Goal: Task Accomplishment & Management: Use online tool/utility

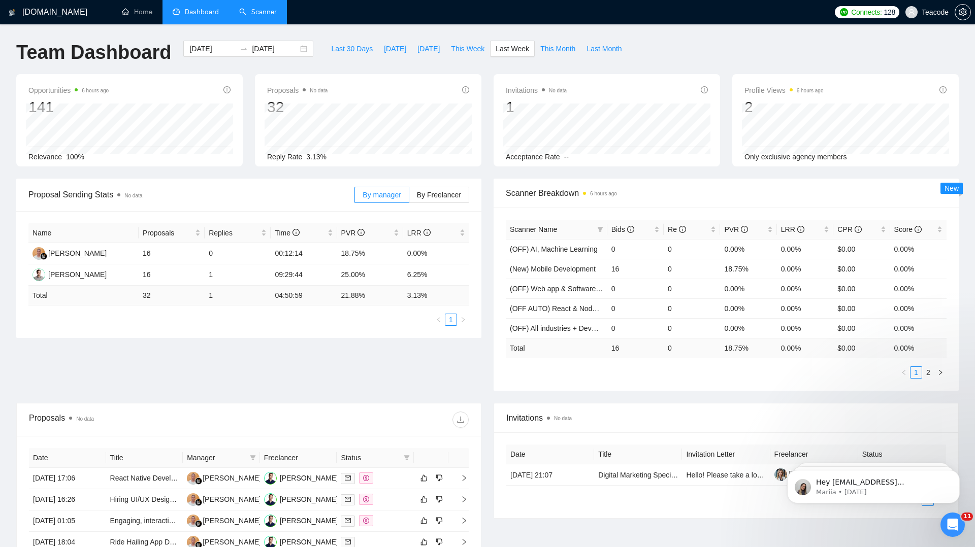
click at [257, 9] on link "Scanner" at bounding box center [258, 12] width 38 height 9
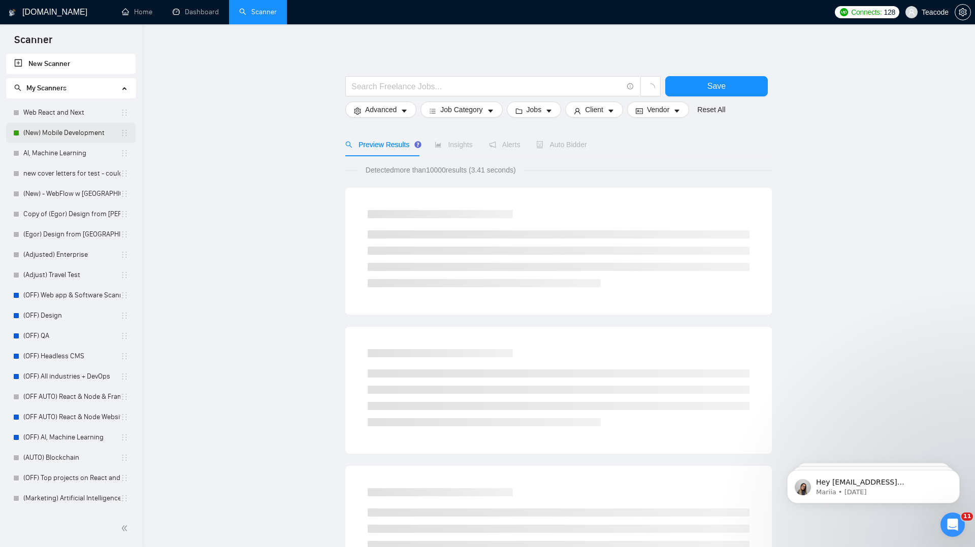
click at [87, 128] on link "(New) Mobile Development" at bounding box center [71, 133] width 97 height 20
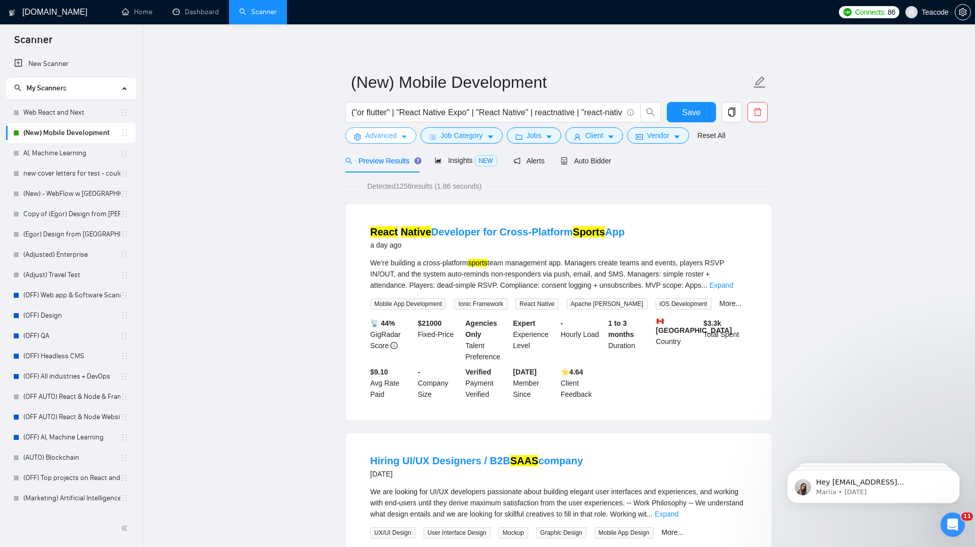
click at [406, 136] on icon "caret-down" at bounding box center [404, 137] width 7 height 7
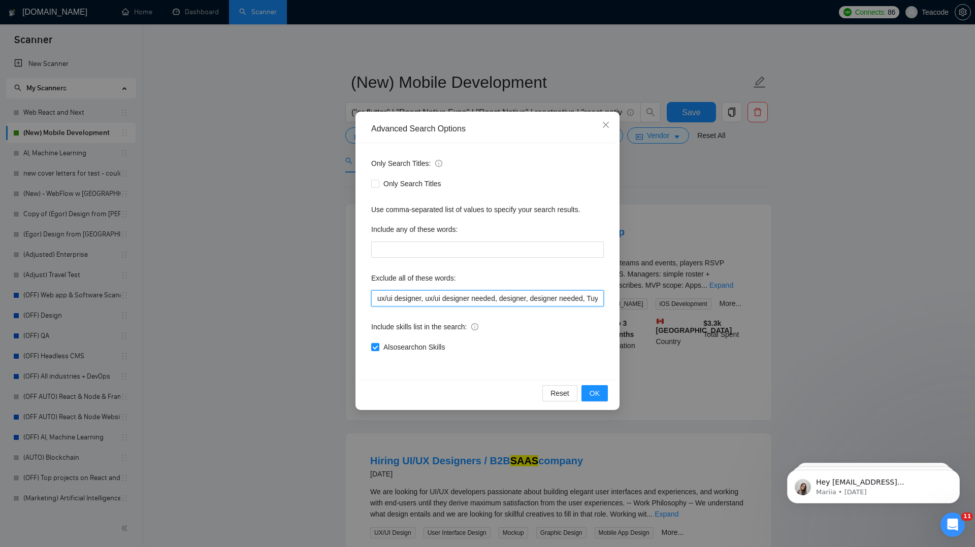
click at [380, 297] on input "ux/ui designer, ux/ui designer needed, designer, designer needed, Tuya SDK, swi…" at bounding box center [487, 298] width 233 height 16
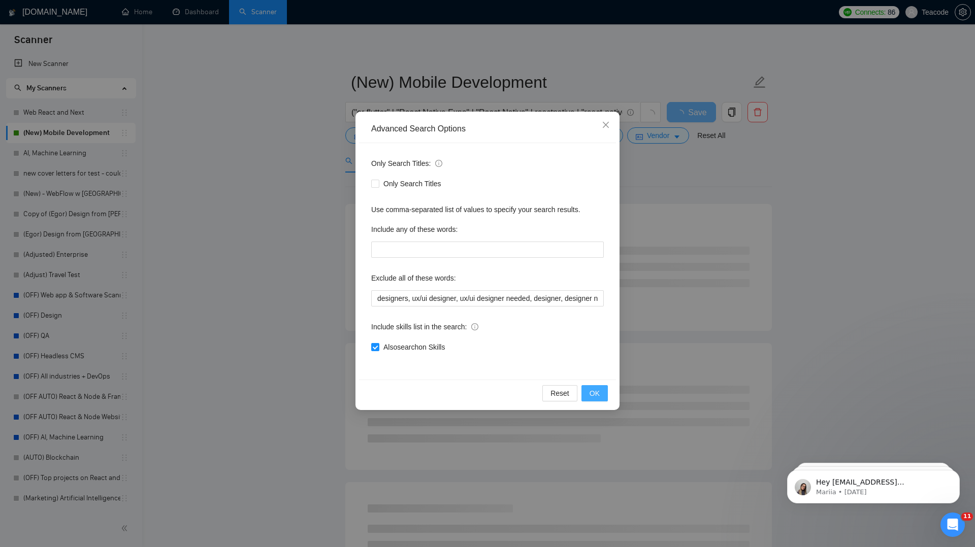
click at [598, 395] on span "OK" at bounding box center [594, 393] width 10 height 11
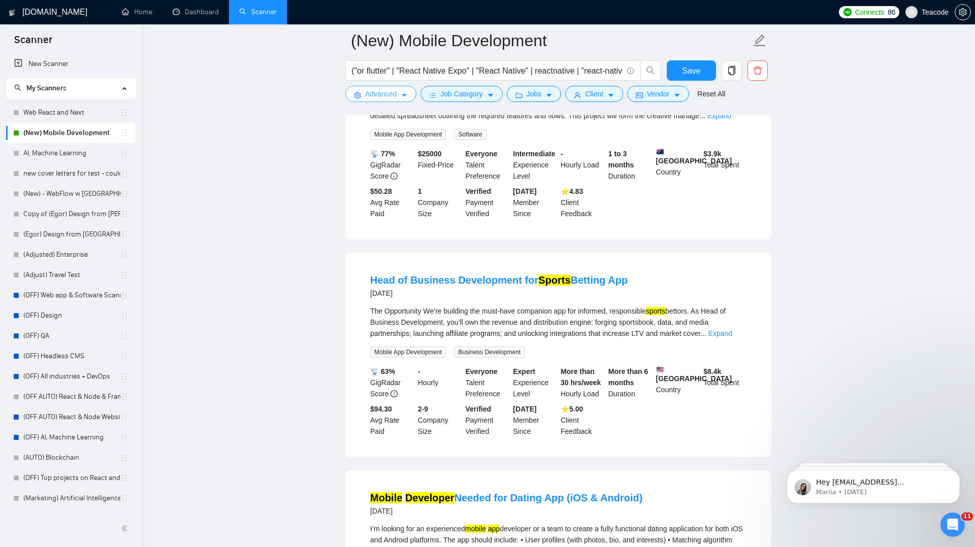
scroll to position [879, 0]
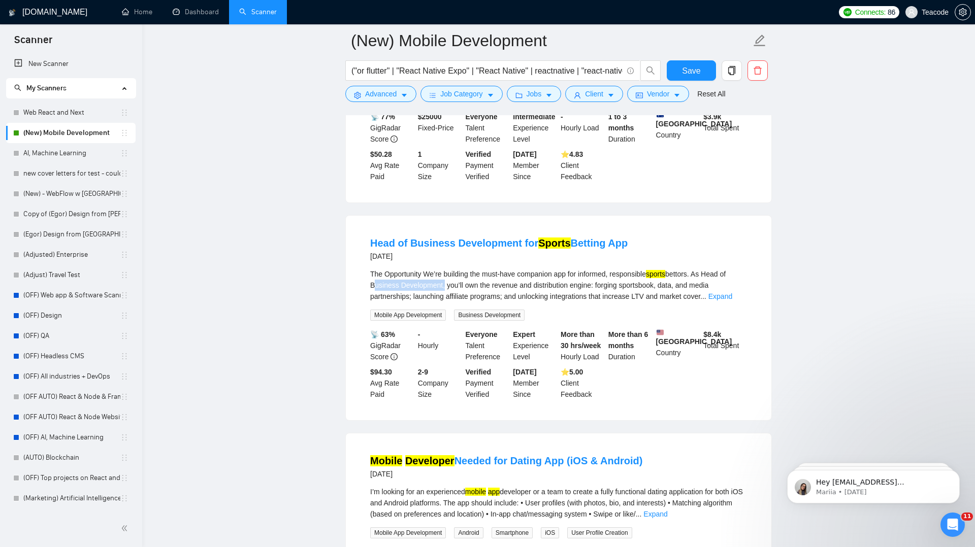
drag, startPoint x: 378, startPoint y: 297, endPoint x: 453, endPoint y: 297, distance: 75.1
click at [453, 297] on div "The Opportunity We’re building the must-have companion app for informed, respon…" at bounding box center [558, 286] width 377 height 34
copy div "Business Development"
click at [403, 96] on icon "caret-down" at bounding box center [404, 95] width 7 height 7
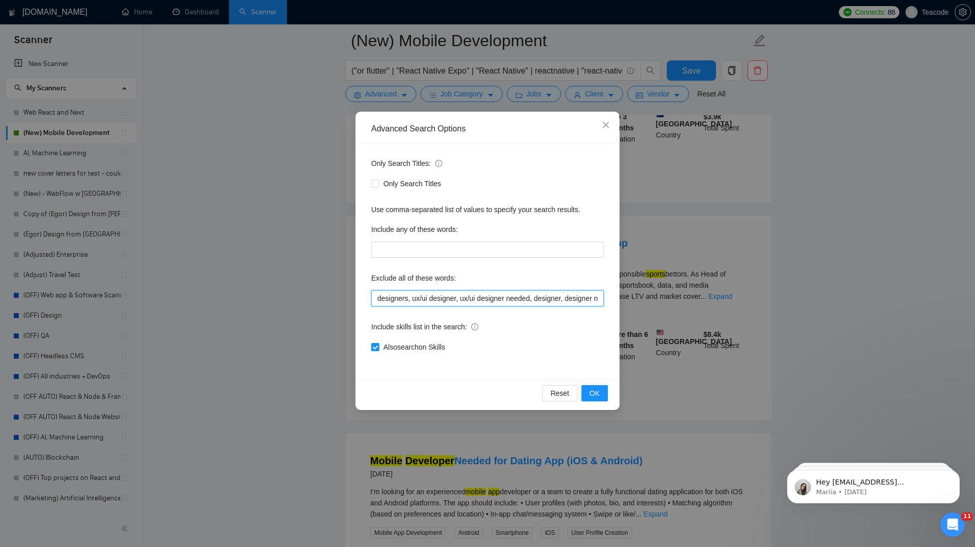
click at [377, 299] on input "designers, ux/ui designer, ux/ui designer needed, designer, designer needed, Tu…" at bounding box center [487, 298] width 233 height 16
paste input "Business Development"
click at [591, 389] on span "OK" at bounding box center [594, 393] width 10 height 11
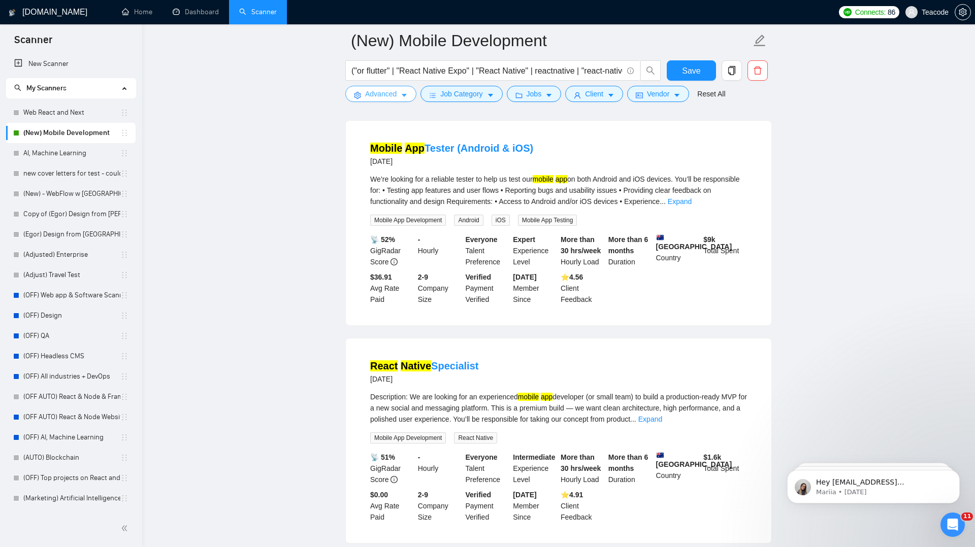
scroll to position [1636, 0]
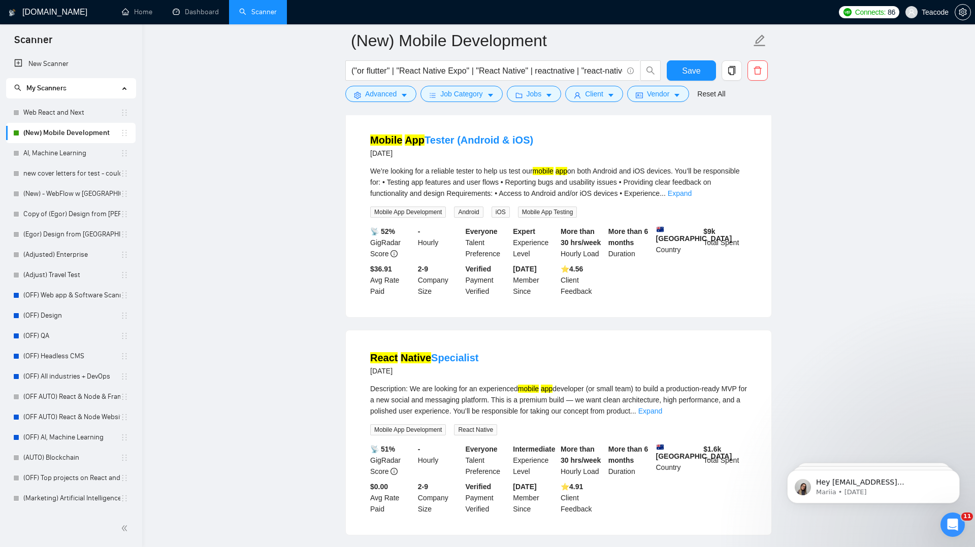
click at [390, 85] on div "("or flutter" | "React Native Expo" | "React Native" | reactnative | "react-nat…" at bounding box center [503, 72] width 320 height 25
click at [390, 90] on span "Advanced" at bounding box center [380, 93] width 31 height 11
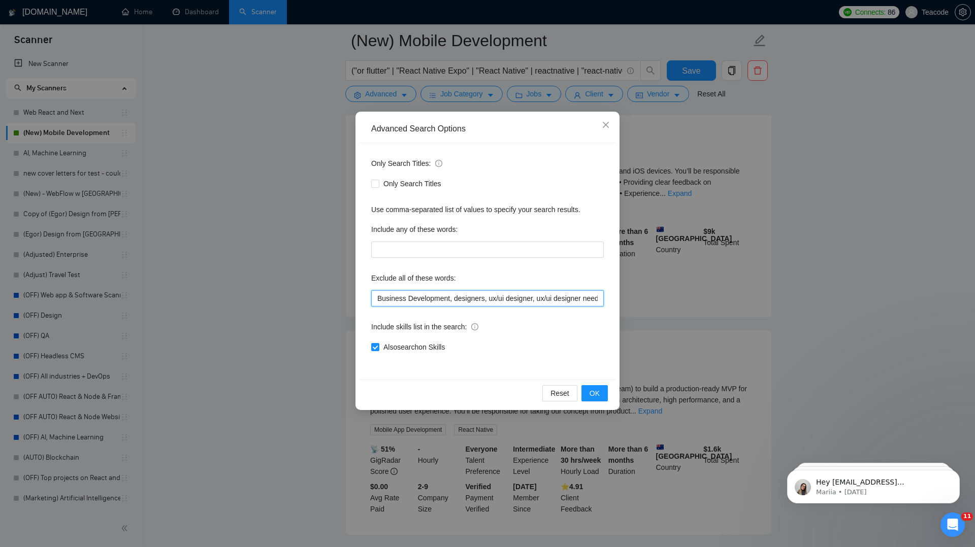
click at [377, 300] on input "Business Development, designers, ux/ui designer, ux/ui designer needed, designe…" at bounding box center [487, 298] width 233 height 16
type input "tester, Business Development, designers, ux/ui designer, ux/ui designer needed,…"
click at [592, 391] on span "OK" at bounding box center [594, 393] width 10 height 11
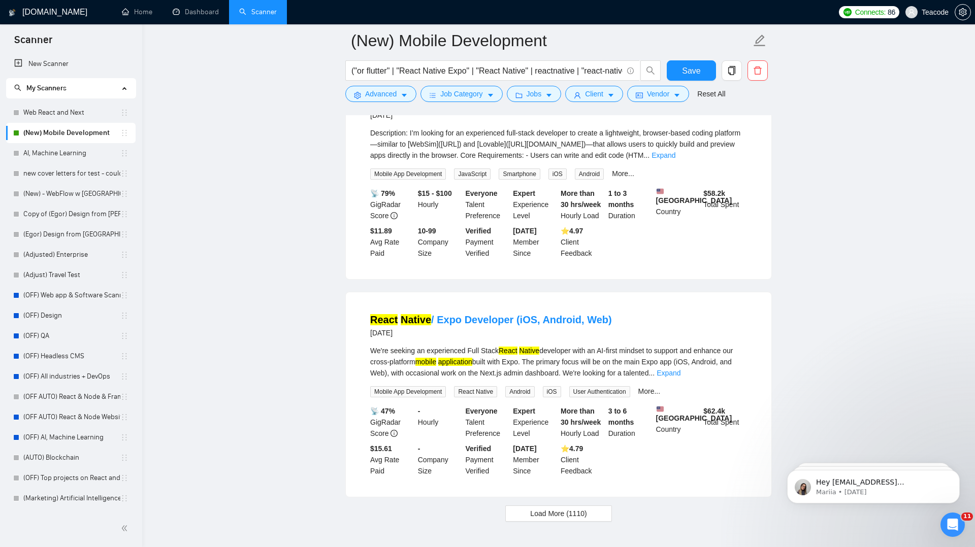
scroll to position [1977, 0]
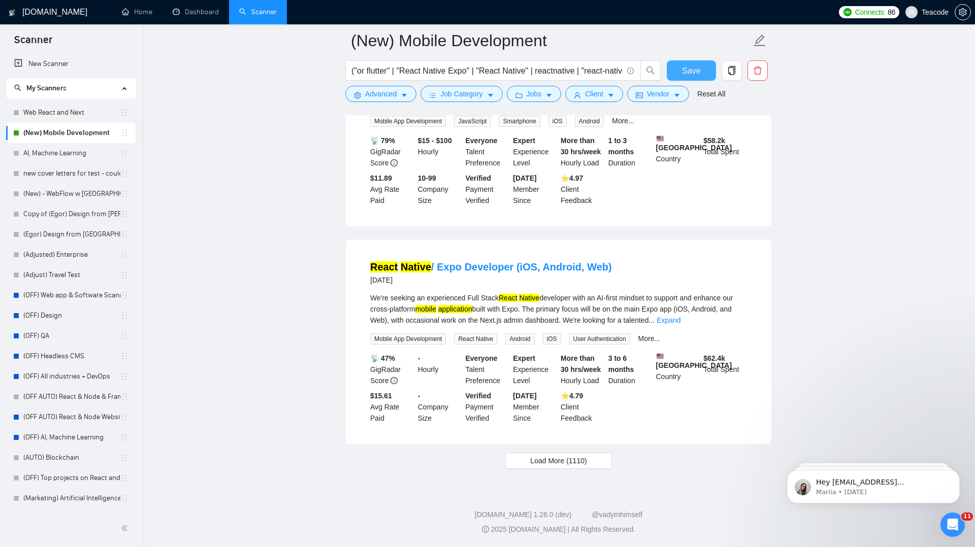
click at [685, 71] on span "Save" at bounding box center [691, 70] width 18 height 13
click at [438, 72] on input "("or flutter" | "React Native Expo" | "React Native" | reactnative | "react-nat…" at bounding box center [486, 70] width 271 height 13
drag, startPoint x: 437, startPoint y: 72, endPoint x: 490, endPoint y: 72, distance: 52.8
click at [490, 72] on input "("or flutter" | "React Native Expo" | "React Native" | reactnative | "react-nat…" at bounding box center [486, 70] width 271 height 13
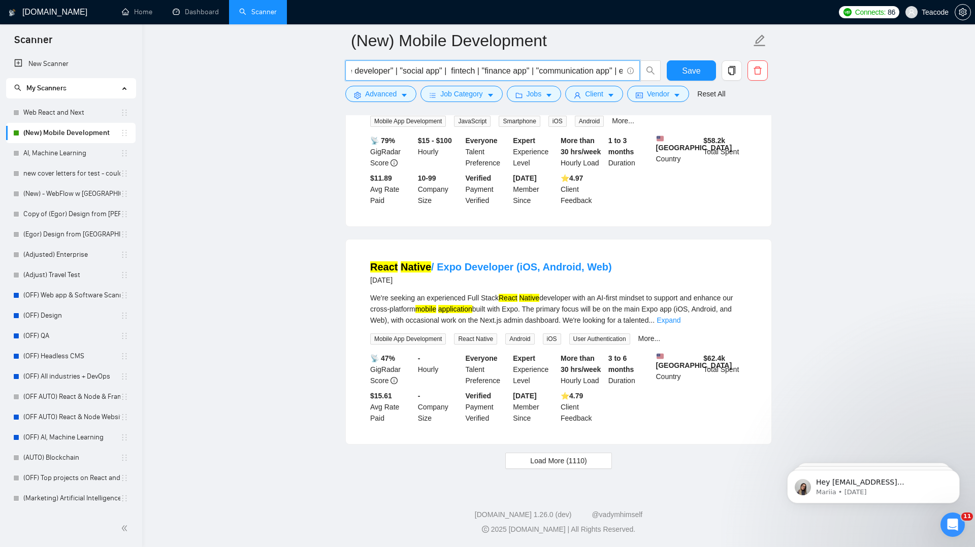
paste input "| "social app" |"
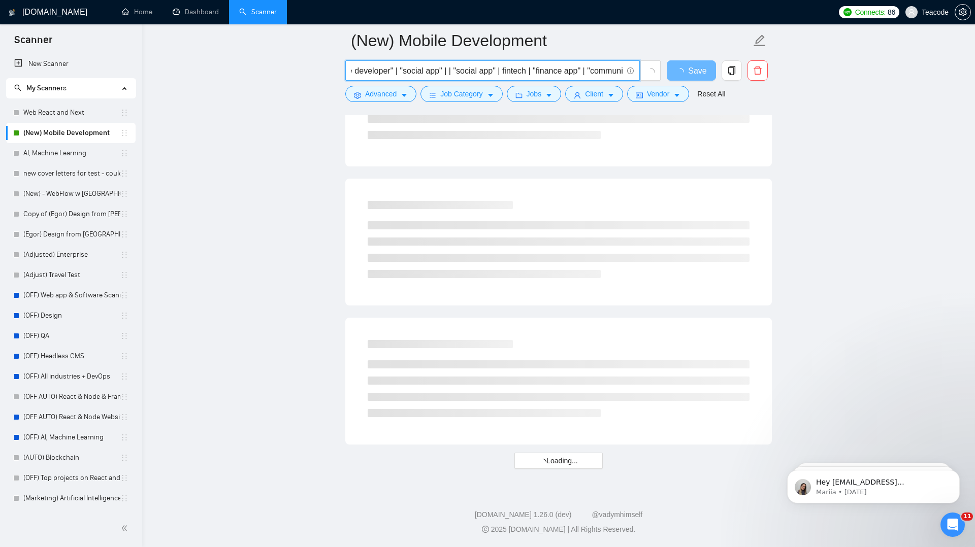
scroll to position [1146, 0]
click at [525, 74] on input "("or flutter" | "React Native Expo" | "React Native" | reactnative | "react-nat…" at bounding box center [486, 70] width 271 height 13
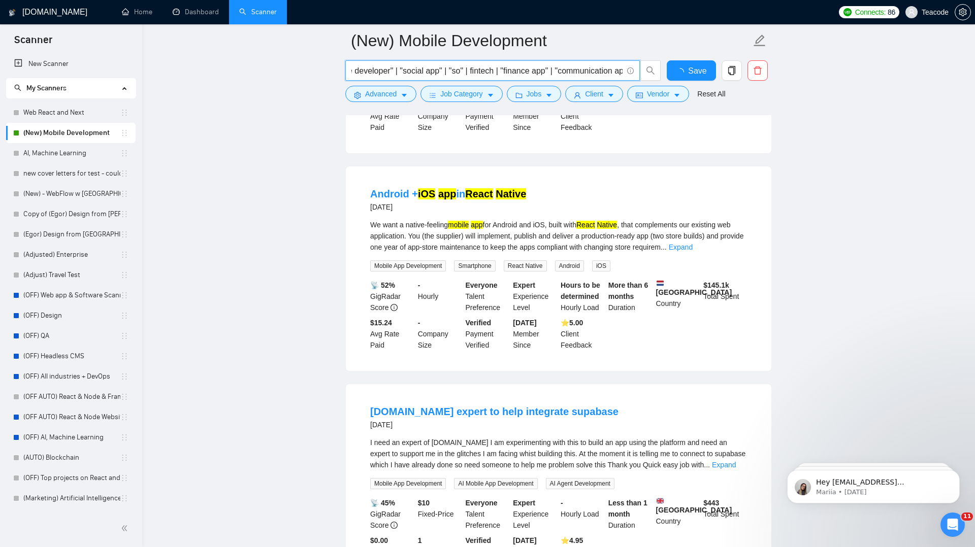
scroll to position [1977, 0]
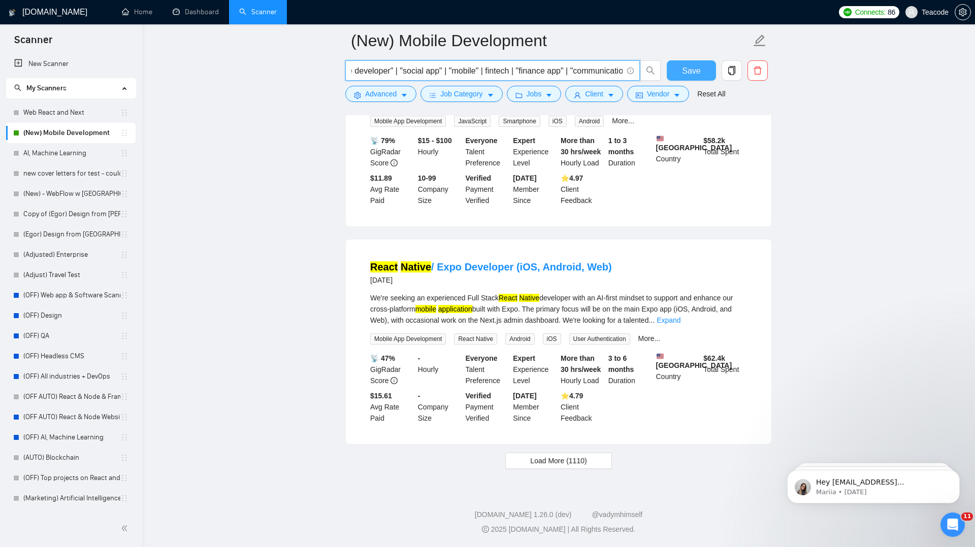
type input "("or flutter" | "React Native Expo" | "React Native" | reactnative | "react-nat…"
click at [693, 67] on span "Save" at bounding box center [691, 70] width 18 height 13
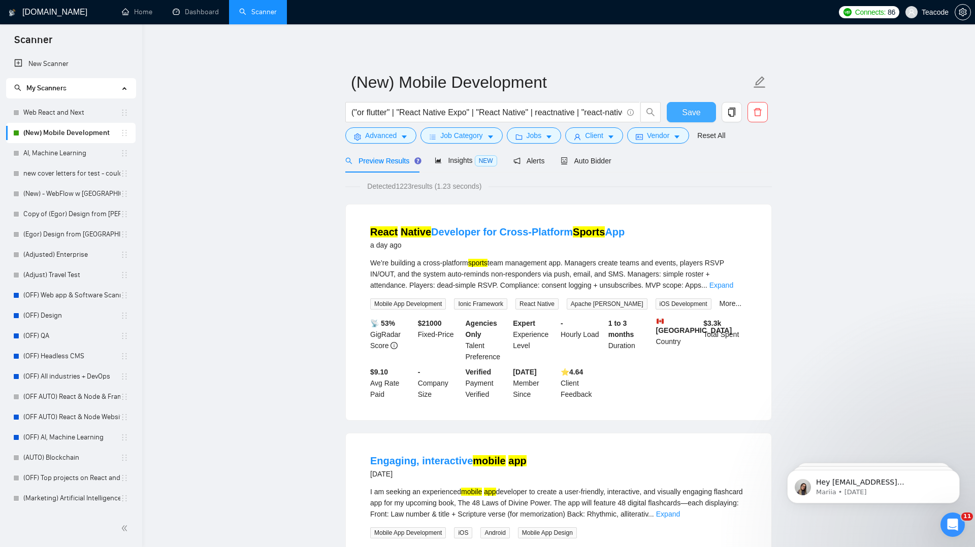
click at [683, 109] on span "Save" at bounding box center [691, 112] width 18 height 13
click at [145, 16] on link "Home" at bounding box center [137, 12] width 30 height 9
